Goal: Task Accomplishment & Management: Manage account settings

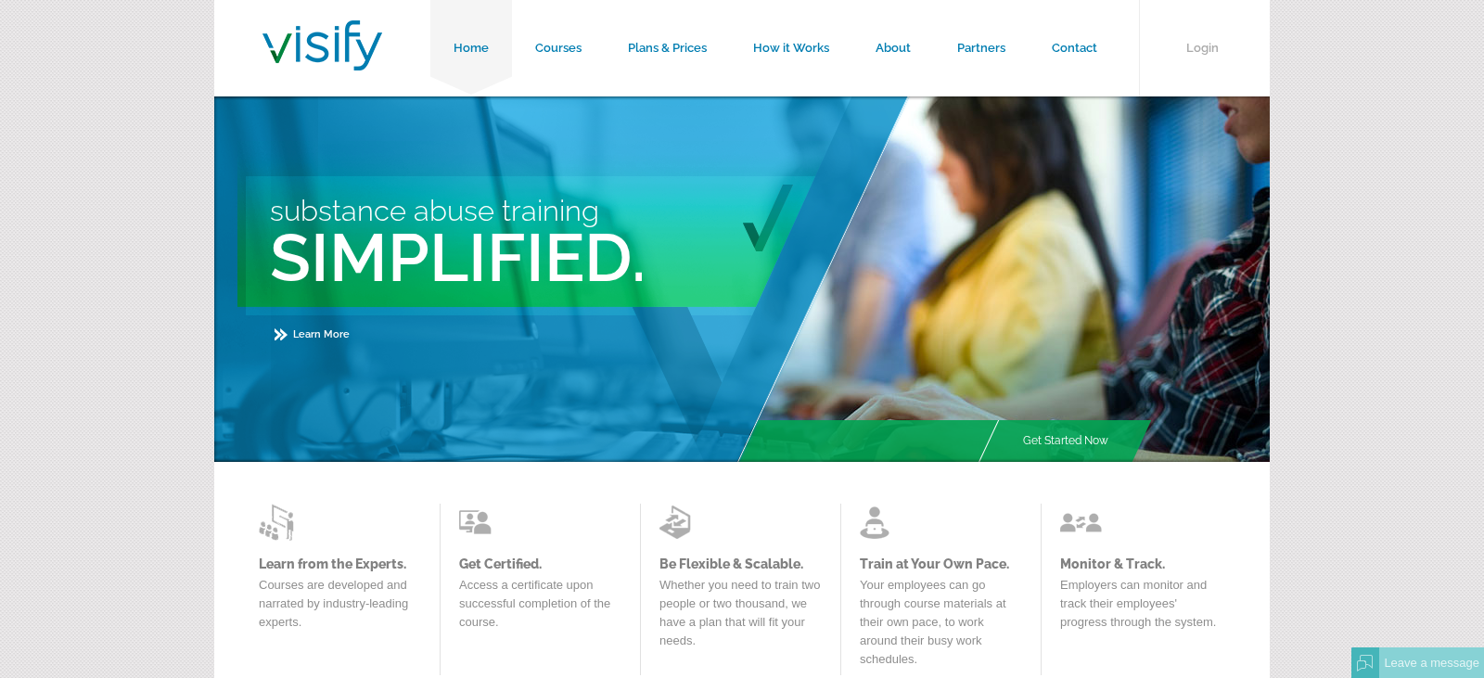
click at [1218, 50] on link "Login" at bounding box center [1204, 48] width 131 height 96
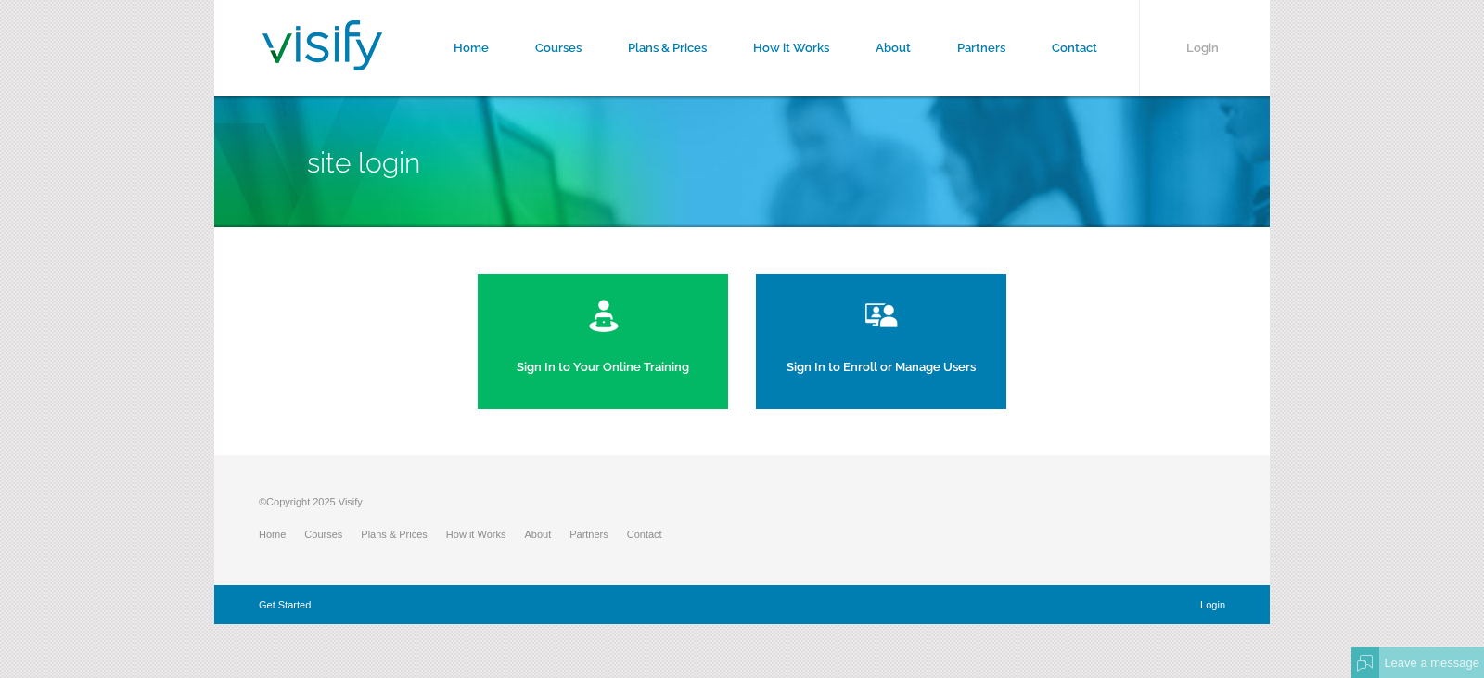
click at [147, 203] on form "Home Courses Plans & Prices How it Works About Partners Contact Login Site Logi…" at bounding box center [742, 312] width 1484 height 624
click at [1220, 609] on link "Login" at bounding box center [1211, 604] width 28 height 11
